Goal: Communication & Community: Answer question/provide support

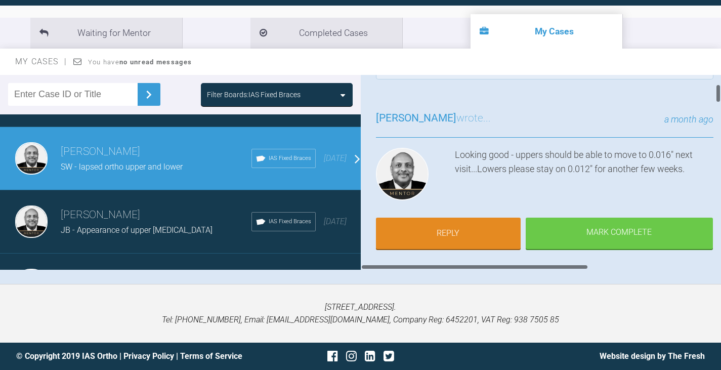
scroll to position [101, 0]
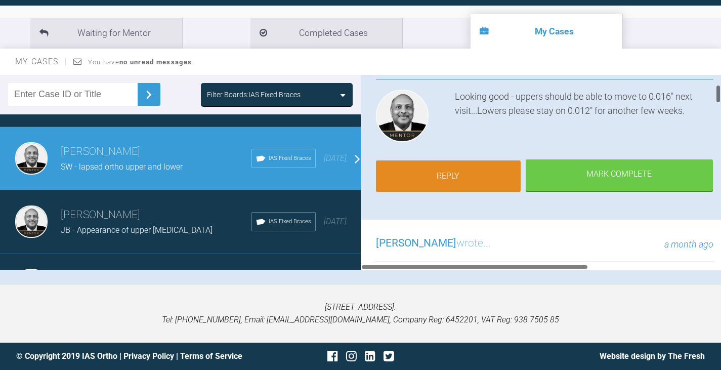
click at [452, 172] on link "Reply" at bounding box center [448, 175] width 145 height 31
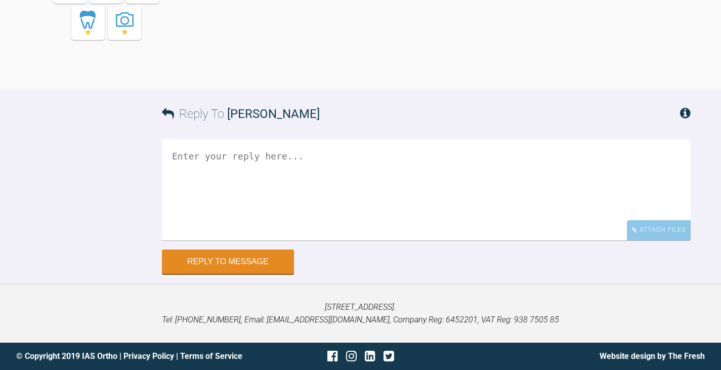
scroll to position [3190, 0]
click at [184, 150] on textarea at bounding box center [426, 189] width 529 height 101
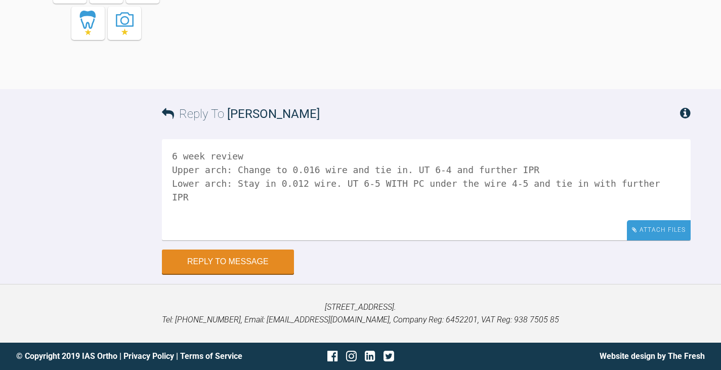
type textarea "6 week review Upper arch: Change to 0.016 wire and tie in. UT 6-4 and further I…"
click at [651, 230] on div "Attach Files" at bounding box center [659, 230] width 64 height 20
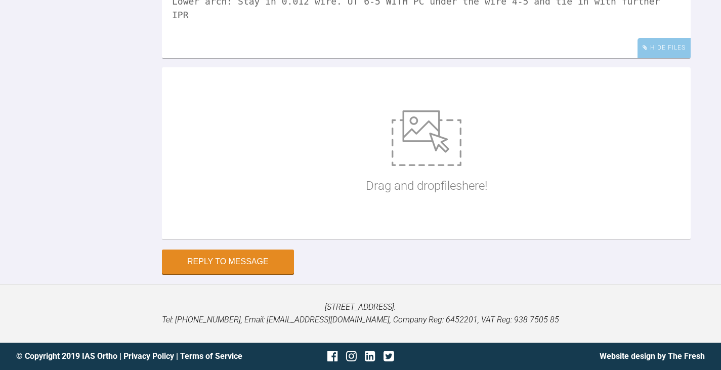
click at [440, 166] on img at bounding box center [427, 138] width 70 height 56
type input "C:\fakepath\S [PERSON_NAME] 001.JPG"
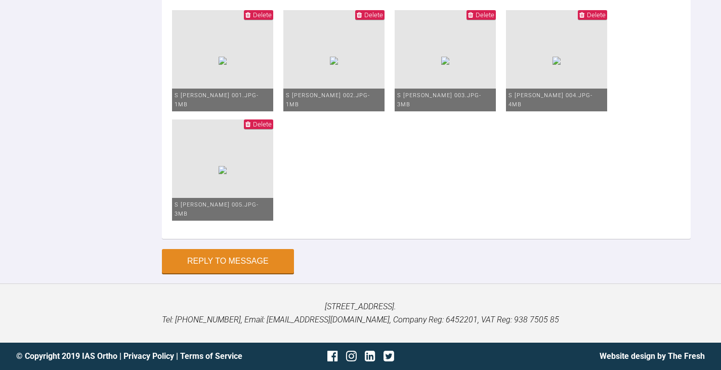
scroll to position [3554, 0]
click at [232, 263] on button "Reply to Message" at bounding box center [228, 262] width 132 height 24
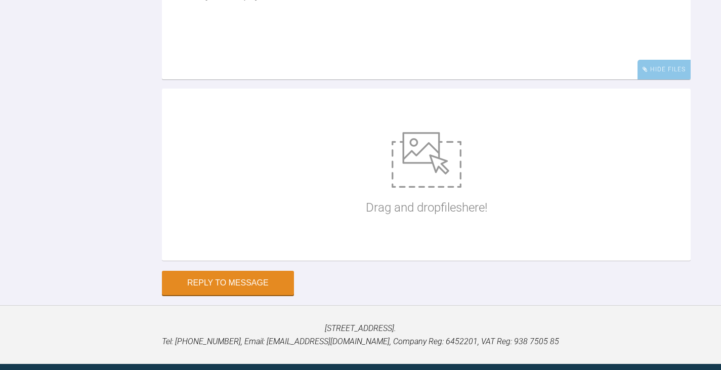
scroll to position [3083, 0]
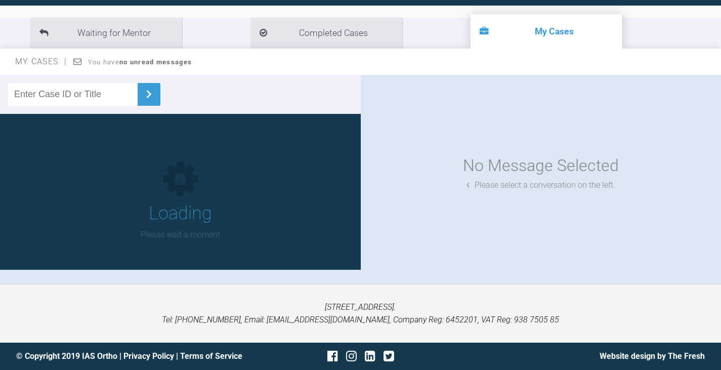
scroll to position [102, 0]
